Goal: Task Accomplishment & Management: Manage account settings

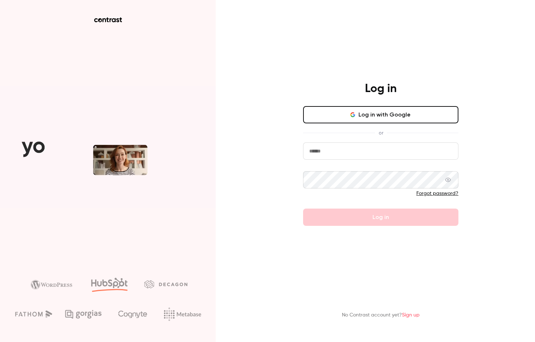
click at [348, 116] on button "Log in with Google" at bounding box center [380, 114] width 155 height 17
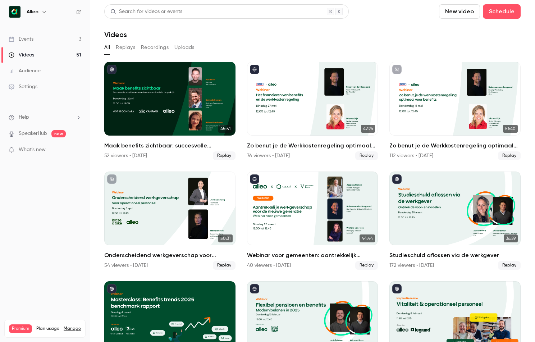
click at [59, 37] on link "Events 3" at bounding box center [45, 39] width 90 height 16
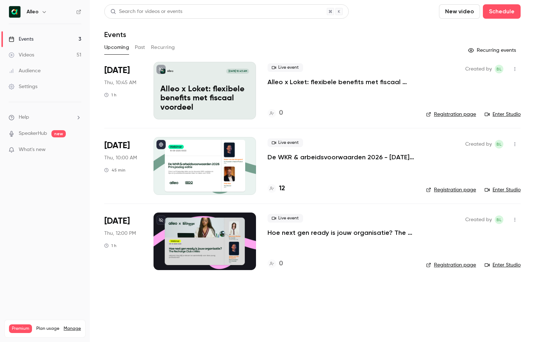
click at [312, 159] on p "De WKR & arbeidsvoorwaarden 2026 - [DATE] editie" at bounding box center [340, 157] width 147 height 9
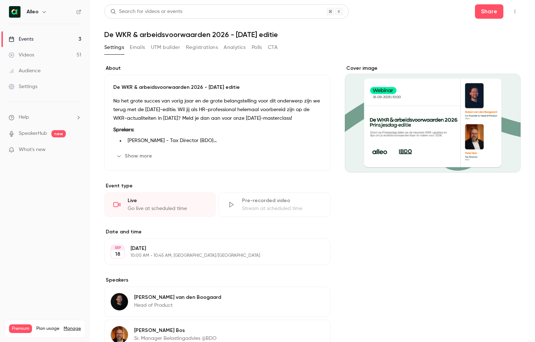
click at [121, 154] on icon "button" at bounding box center [119, 156] width 6 height 6
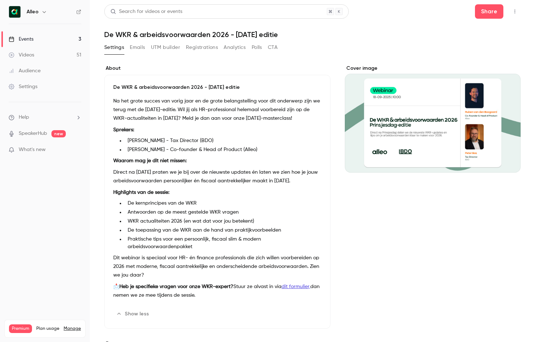
click at [141, 179] on p "Direct na [DATE] praten we je bij over de nieuwste updates én laten we zien hoe…" at bounding box center [217, 176] width 208 height 17
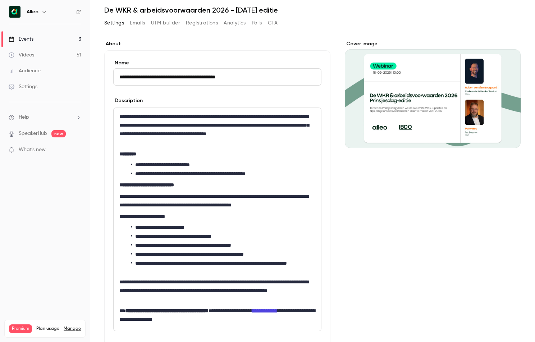
scroll to position [33, 0]
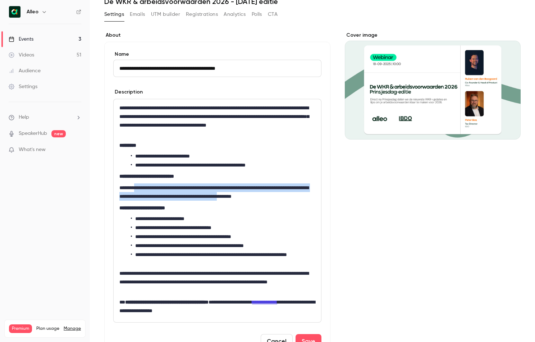
drag, startPoint x: 136, startPoint y: 190, endPoint x: 291, endPoint y: 200, distance: 155.2
click at [291, 200] on p "**********" at bounding box center [217, 191] width 196 height 17
drag, startPoint x: 311, startPoint y: 199, endPoint x: 102, endPoint y: 186, distance: 209.3
click at [102, 186] on main "**********" at bounding box center [312, 171] width 445 height 342
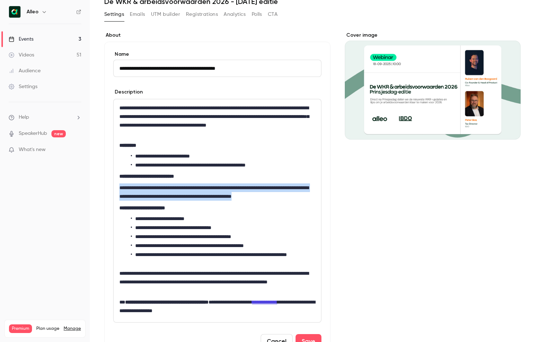
click at [64, 36] on link "Events 3" at bounding box center [45, 39] width 90 height 16
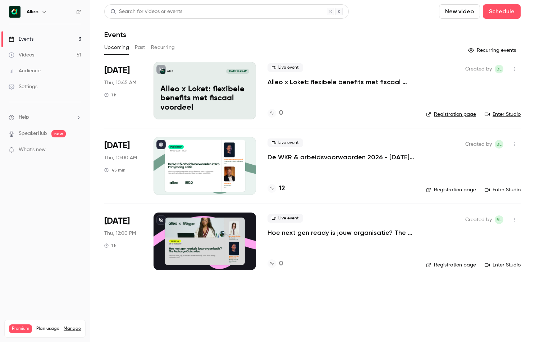
click at [298, 153] on p "De WKR & arbeidsvoorwaarden 2026 - [DATE] editie" at bounding box center [340, 157] width 147 height 9
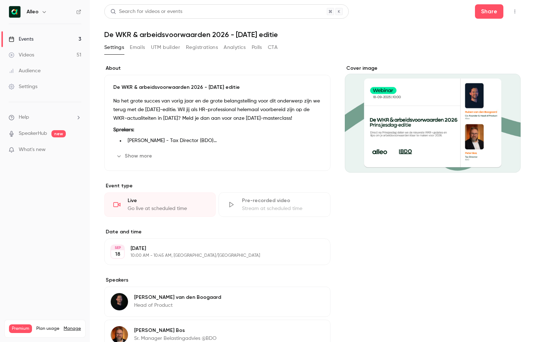
click at [175, 157] on div "Show more Edit" at bounding box center [217, 156] width 208 height 12
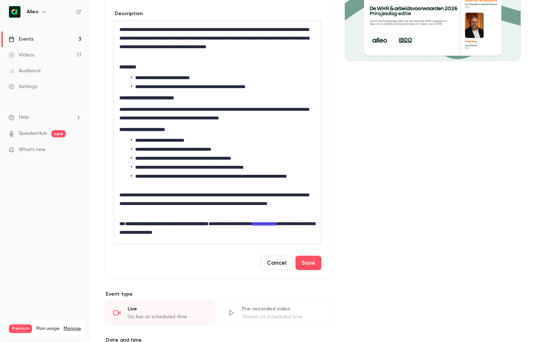
scroll to position [51, 0]
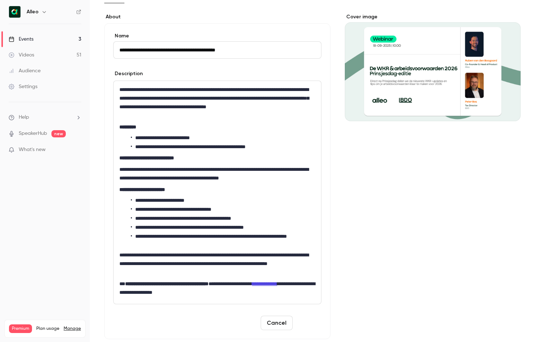
click at [312, 324] on button "Save" at bounding box center [308, 323] width 26 height 14
